Goal: Information Seeking & Learning: Get advice/opinions

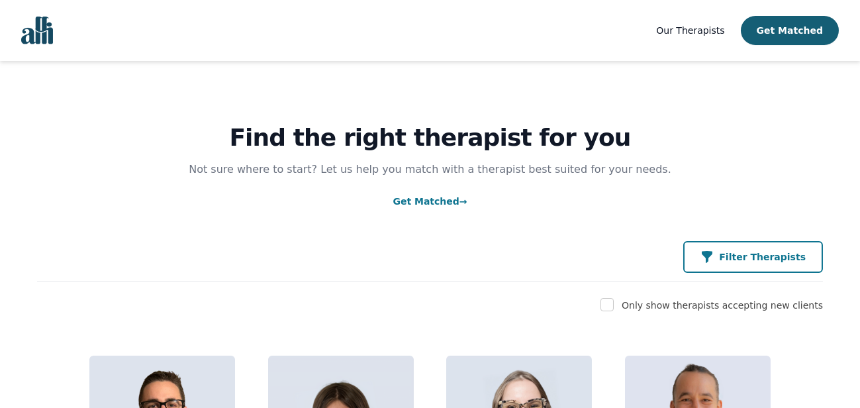
click at [734, 246] on button "Filter Therapists" at bounding box center [754, 257] width 140 height 32
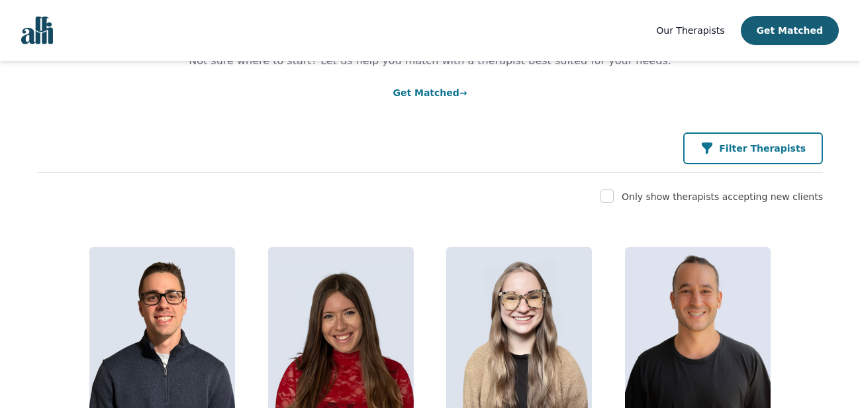
scroll to position [87, 0]
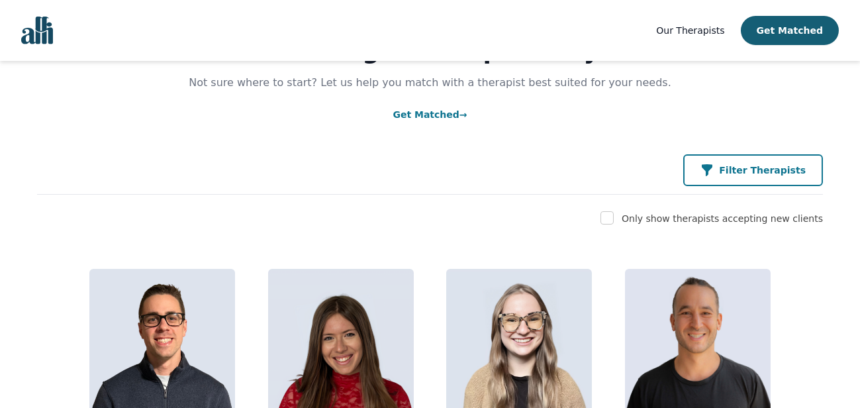
click at [744, 168] on p "Filter Therapists" at bounding box center [762, 170] width 87 height 13
click at [758, 162] on button "Filter Therapists" at bounding box center [754, 170] width 140 height 32
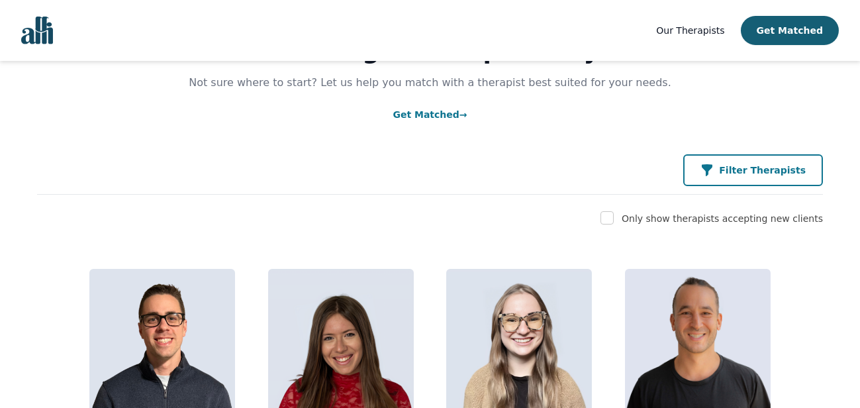
click at [758, 162] on button "Filter Therapists" at bounding box center [754, 170] width 140 height 32
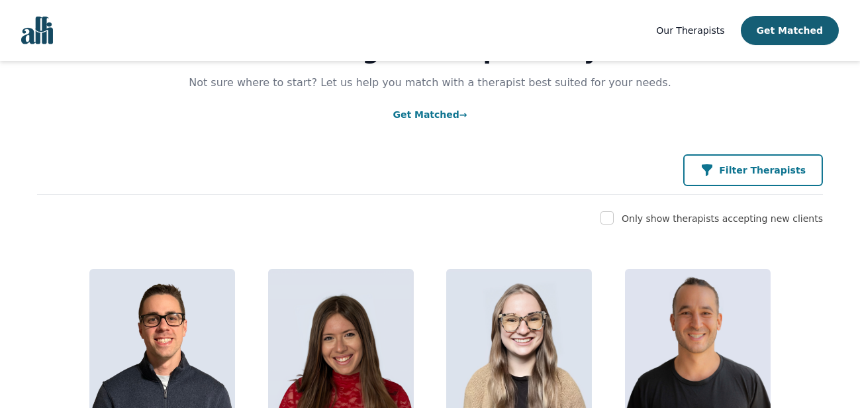
click at [758, 162] on button "Filter Therapists" at bounding box center [754, 170] width 140 height 32
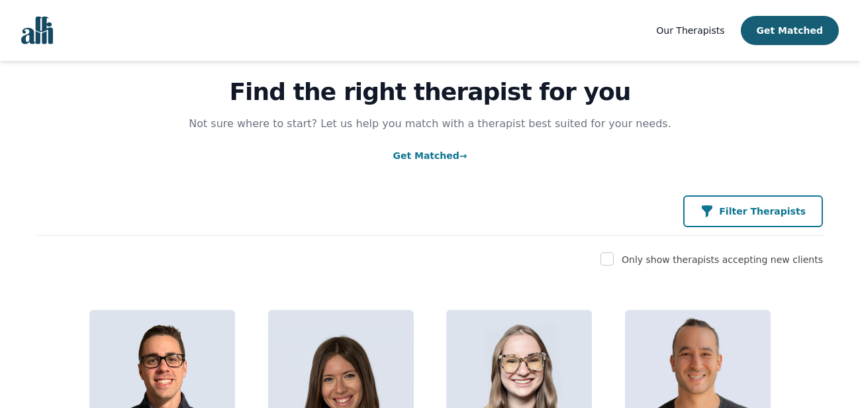
scroll to position [0, 0]
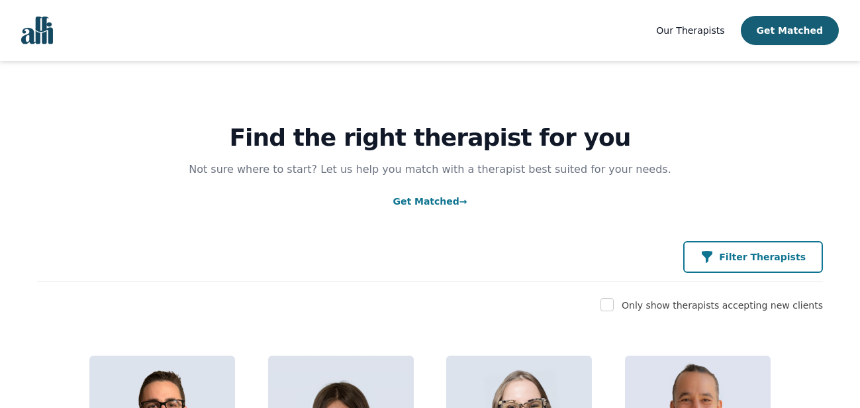
click at [762, 258] on p "Filter Therapists" at bounding box center [762, 256] width 87 height 13
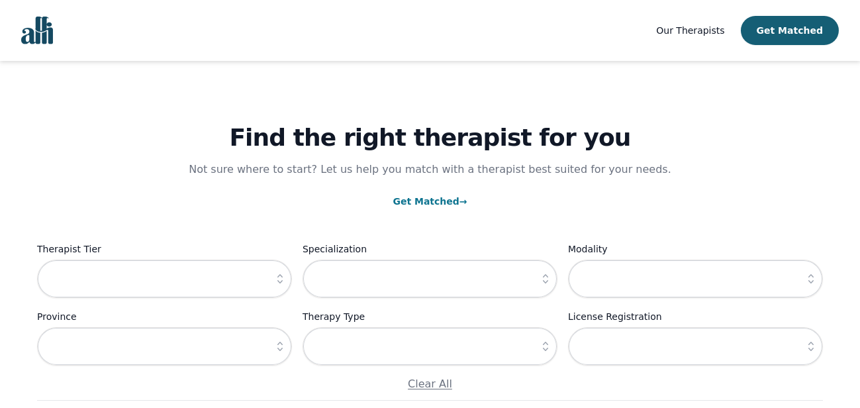
click at [276, 287] on button "button" at bounding box center [280, 279] width 24 height 38
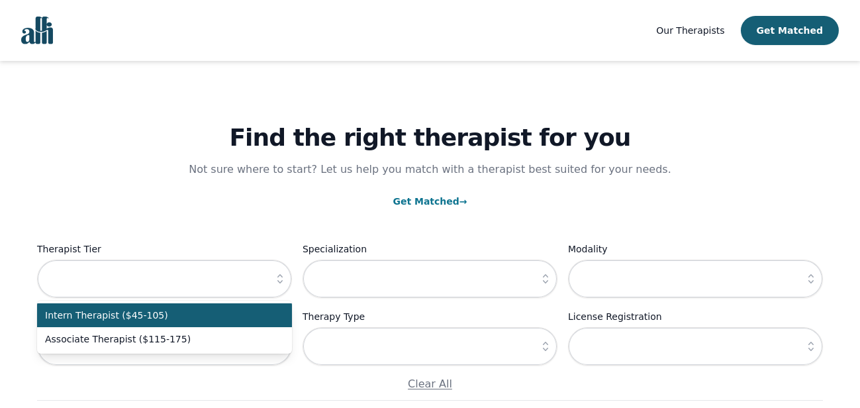
click at [238, 314] on span "Intern Therapist ($45-105)" at bounding box center [156, 315] width 223 height 13
type input "Intern Therapist ($45-105)"
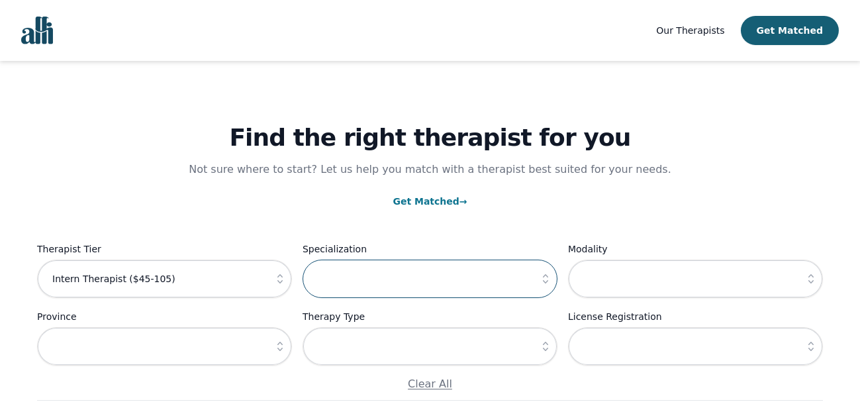
click at [477, 295] on input "text" at bounding box center [430, 279] width 255 height 38
click at [464, 341] on input "text" at bounding box center [430, 346] width 255 height 38
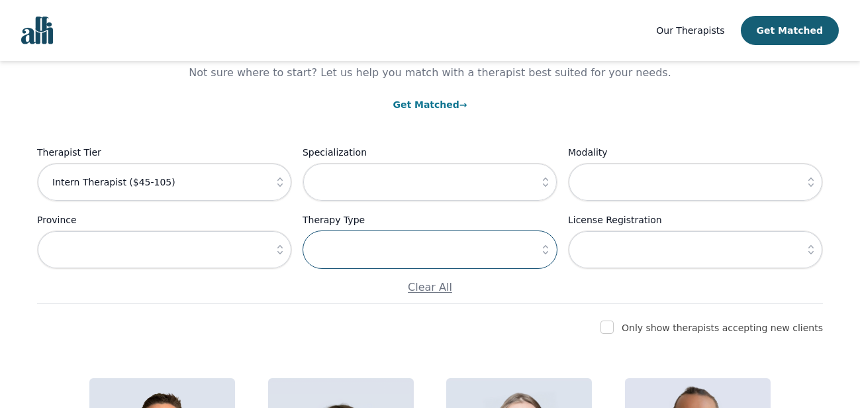
scroll to position [97, 0]
click at [548, 254] on icon "button" at bounding box center [545, 248] width 13 height 13
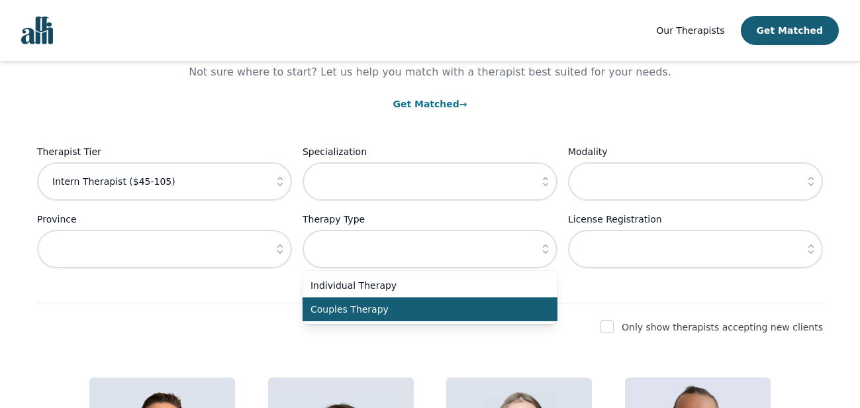
click at [515, 309] on span "Couples Therapy" at bounding box center [422, 309] width 223 height 13
type input "Couples Therapy"
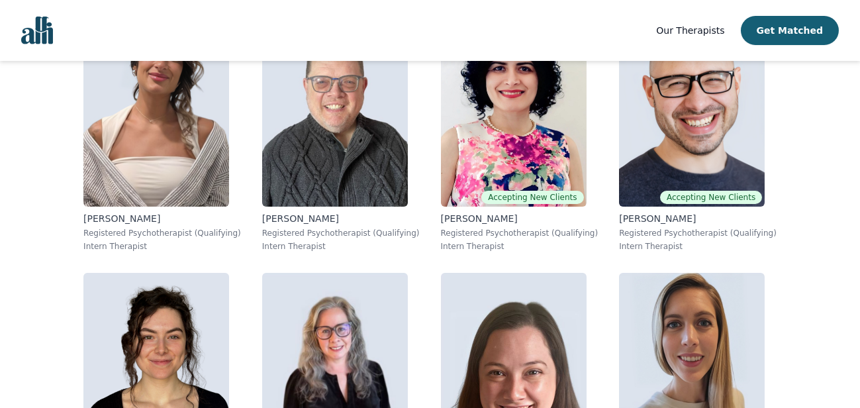
scroll to position [359, 0]
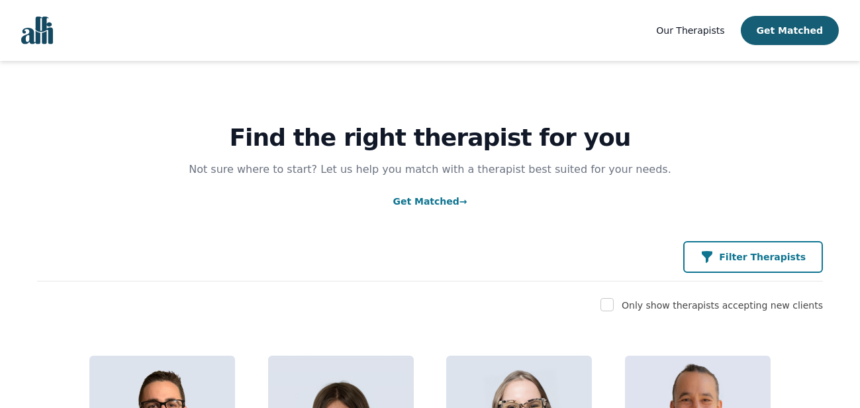
click at [768, 254] on p "Filter Therapists" at bounding box center [762, 256] width 87 height 13
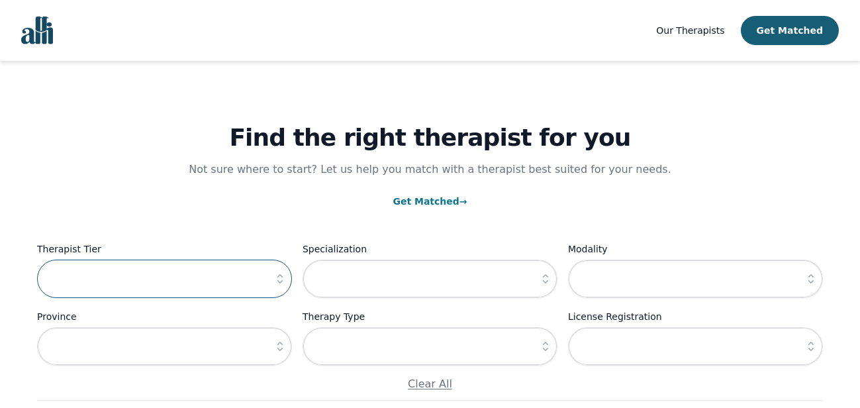
click at [205, 278] on input "text" at bounding box center [164, 279] width 255 height 38
click at [277, 278] on icon "button" at bounding box center [280, 278] width 13 height 13
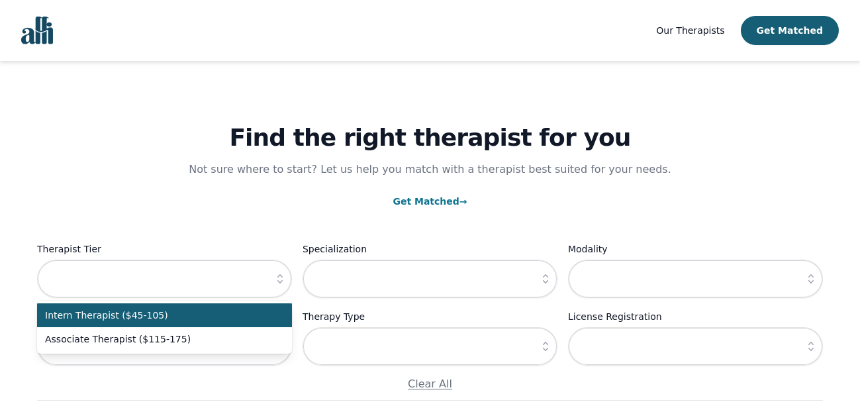
click at [181, 316] on span "Intern Therapist ($45-105)" at bounding box center [156, 315] width 223 height 13
type input "Intern Therapist ($45-105)"
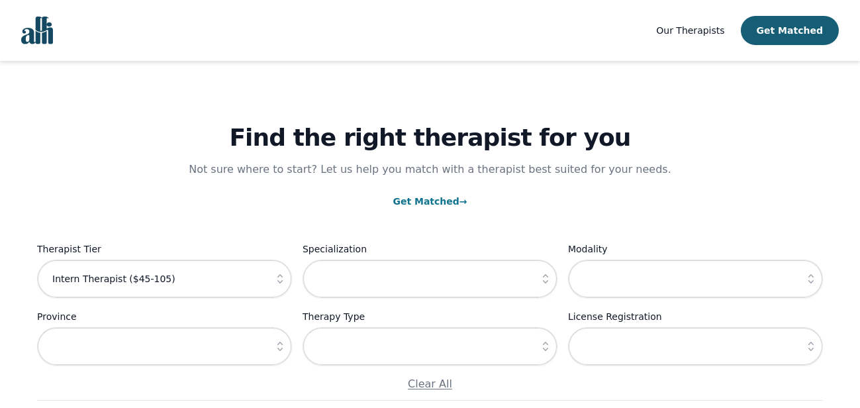
click at [545, 351] on icon "button" at bounding box center [545, 346] width 13 height 13
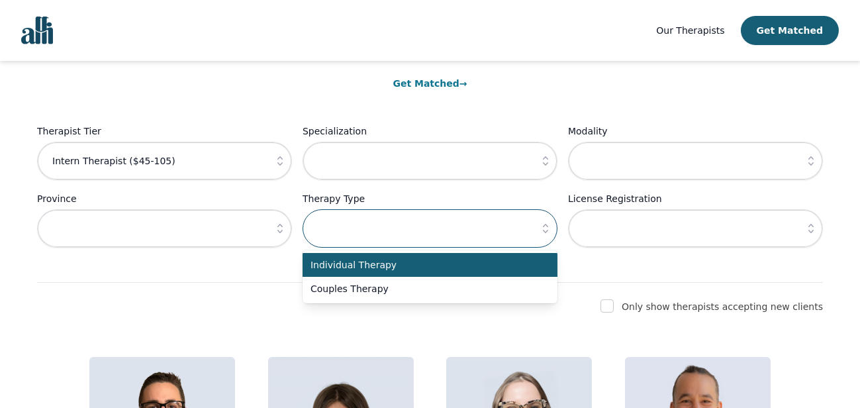
scroll to position [117, 0]
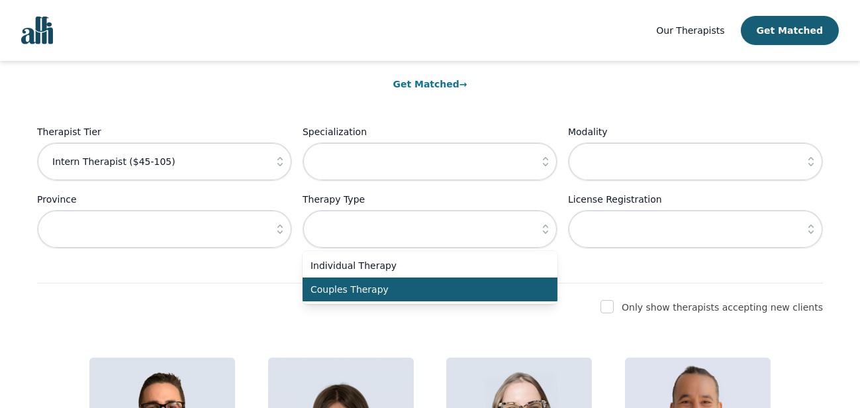
click at [419, 284] on span "Couples Therapy" at bounding box center [422, 289] width 223 height 13
type input "Couples Therapy"
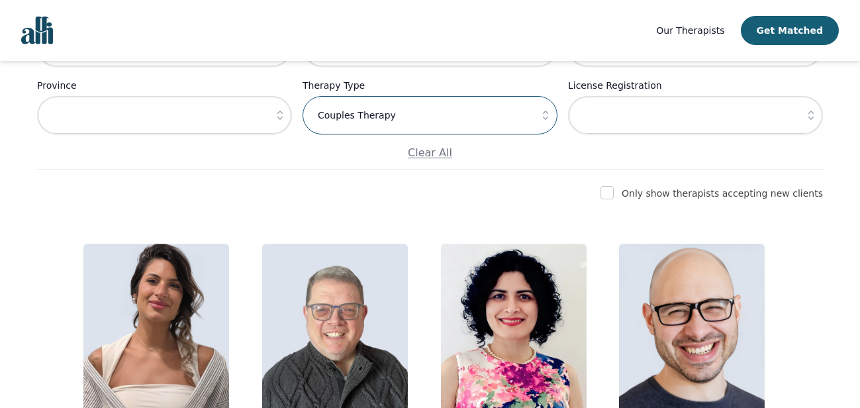
scroll to position [0, 0]
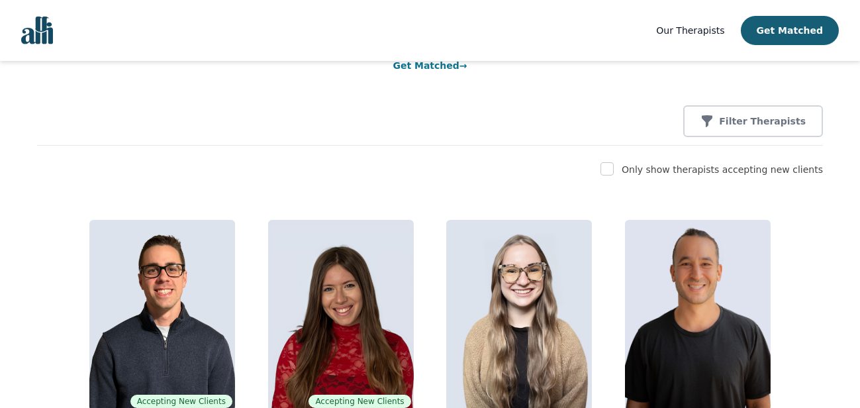
scroll to position [131, 0]
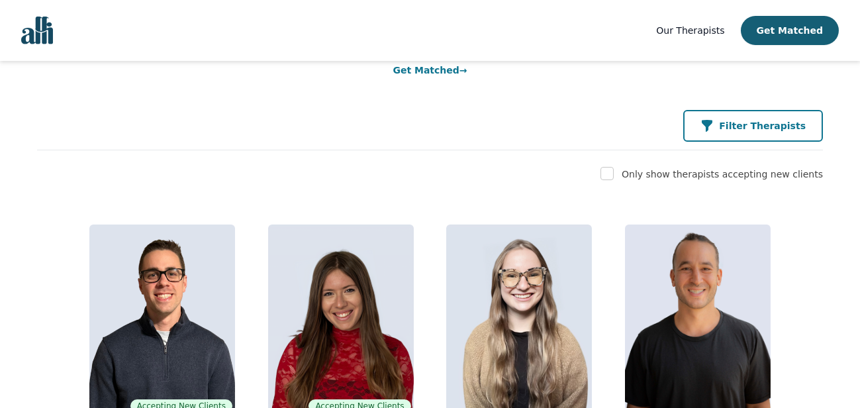
click at [745, 124] on p "Filter Therapists" at bounding box center [762, 125] width 87 height 13
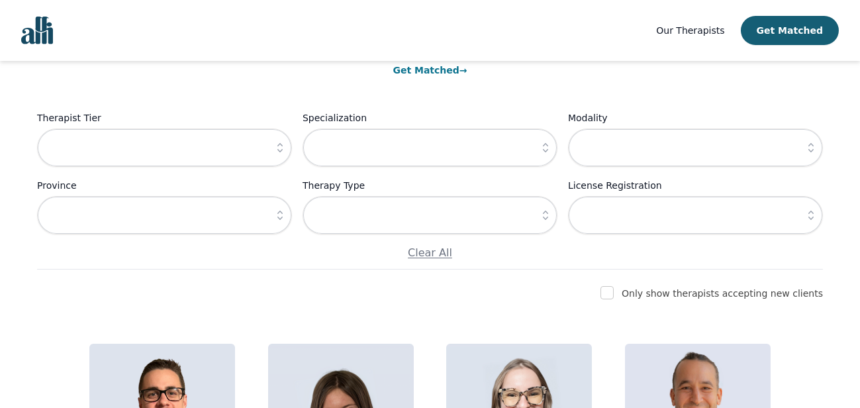
click at [269, 144] on button "button" at bounding box center [280, 147] width 24 height 38
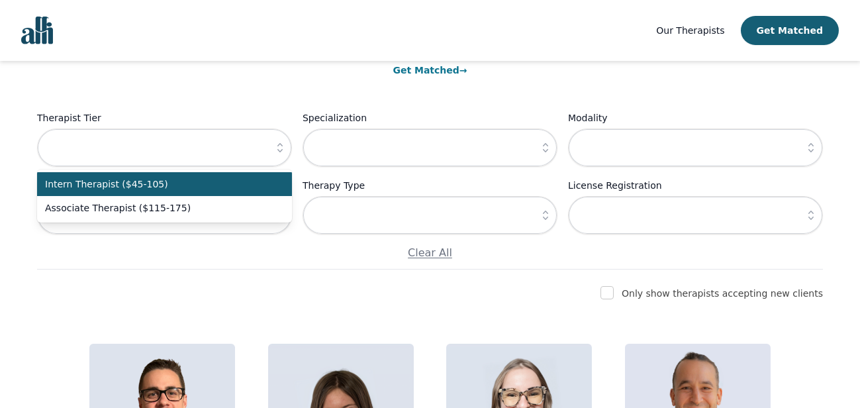
click at [245, 181] on span "Intern Therapist ($45-105)" at bounding box center [156, 184] width 223 height 13
type input "Intern Therapist ($45-105)"
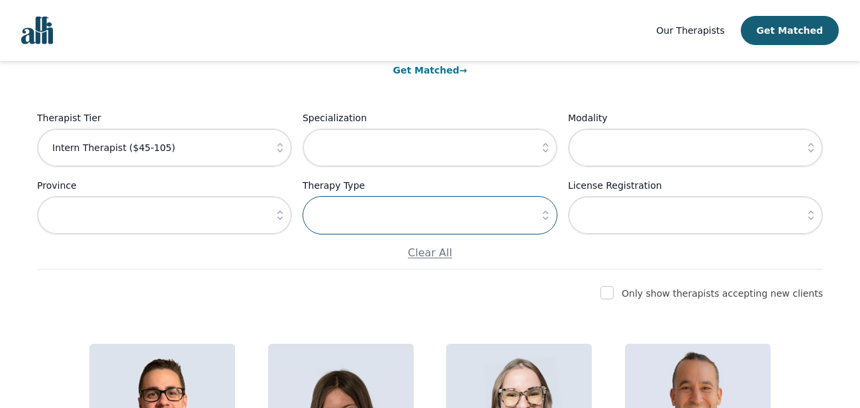
click at [426, 225] on input "text" at bounding box center [430, 215] width 255 height 38
click at [550, 215] on icon "button" at bounding box center [545, 215] width 13 height 13
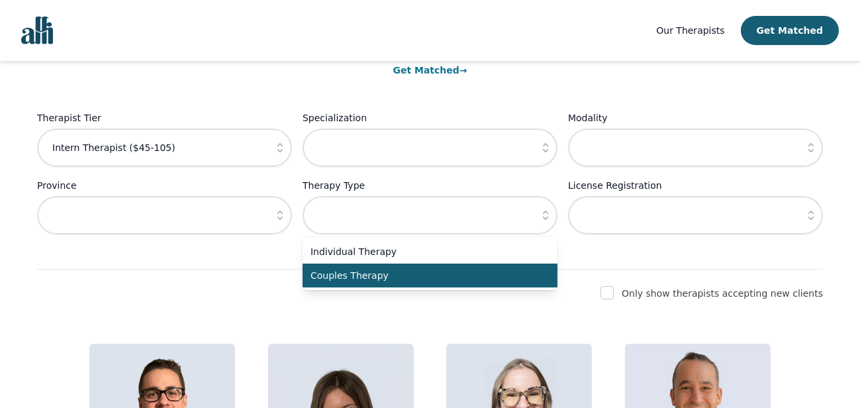
click at [490, 276] on span "Couples Therapy" at bounding box center [422, 275] width 223 height 13
type input "Couples Therapy"
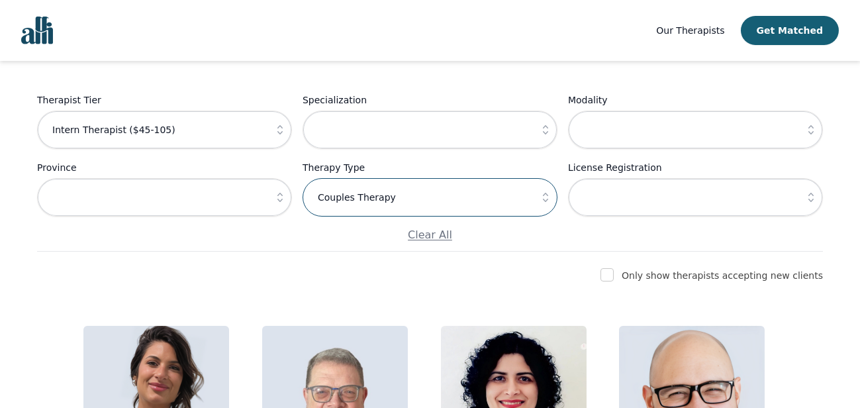
scroll to position [0, 0]
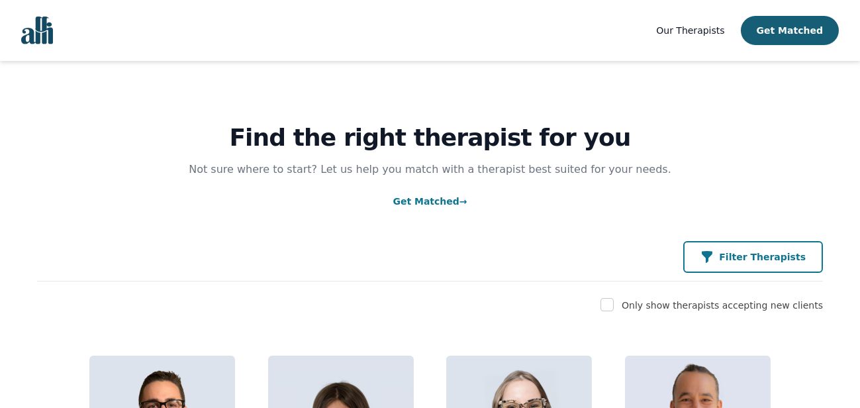
click at [811, 256] on button "Filter Therapists" at bounding box center [754, 257] width 140 height 32
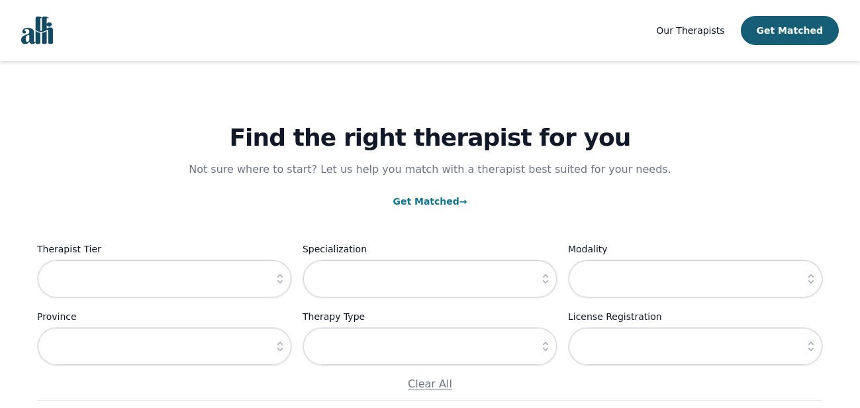
click at [285, 284] on icon "button" at bounding box center [280, 278] width 13 height 13
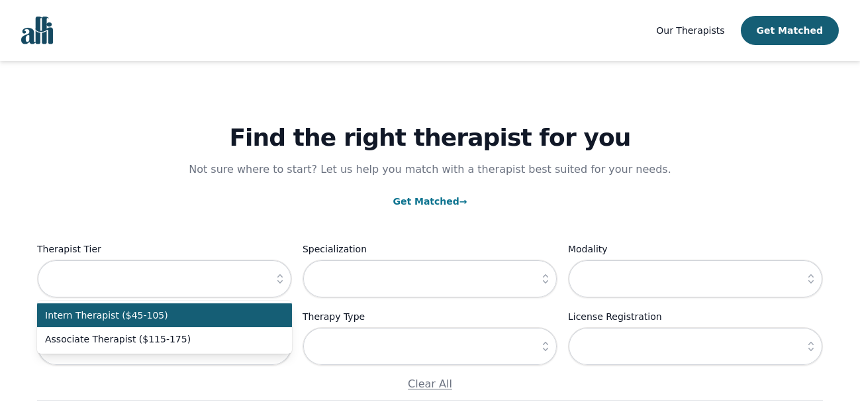
click at [254, 319] on span "Intern Therapist ($45-105)" at bounding box center [156, 315] width 223 height 13
type input "Intern Therapist ($45-105)"
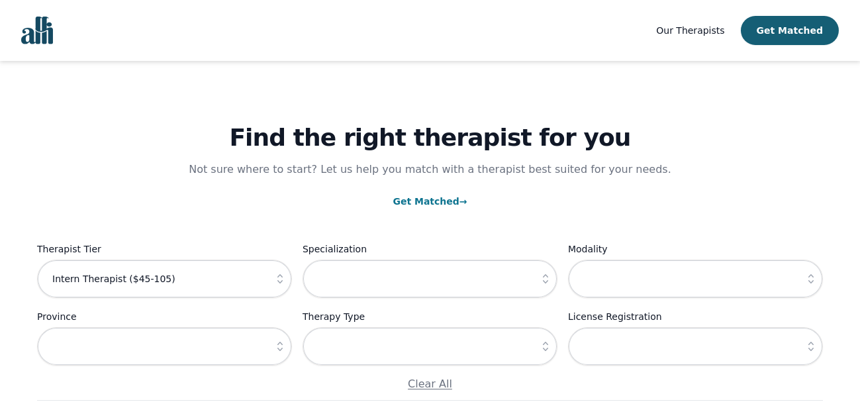
click at [539, 346] on icon "button" at bounding box center [545, 346] width 13 height 13
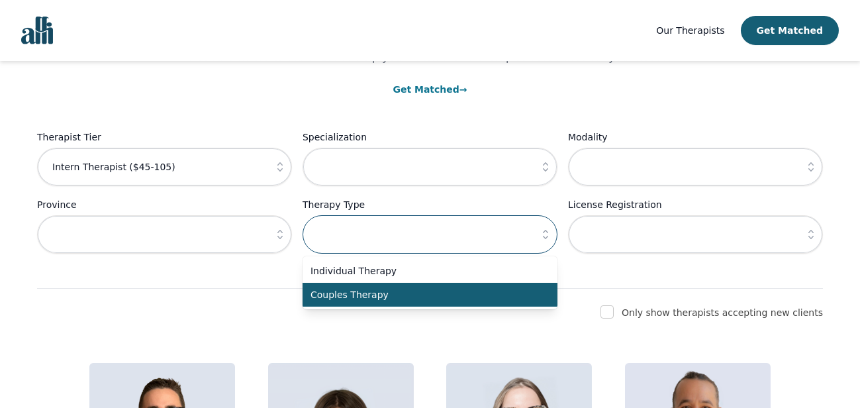
scroll to position [117, 0]
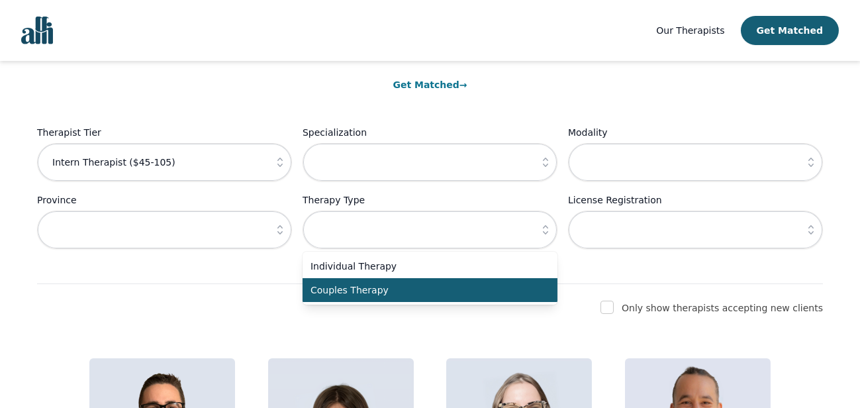
click at [425, 284] on span "Couples Therapy" at bounding box center [422, 289] width 223 height 13
type input "Couples Therapy"
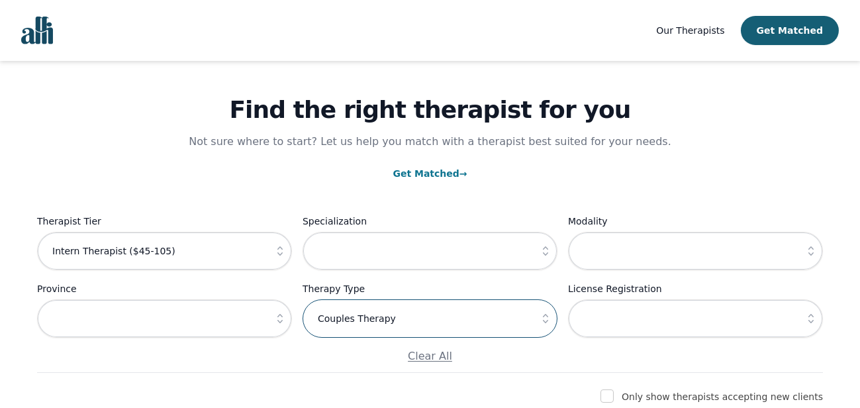
scroll to position [0, 0]
